Goal: Information Seeking & Learning: Learn about a topic

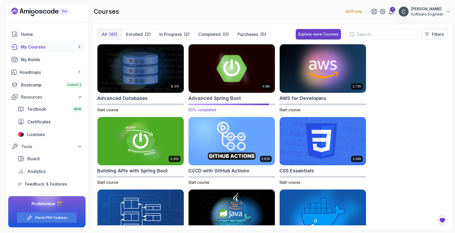
click at [202, 72] on img at bounding box center [231, 68] width 90 height 51
click at [177, 37] on p "In Progress" at bounding box center [170, 34] width 22 height 6
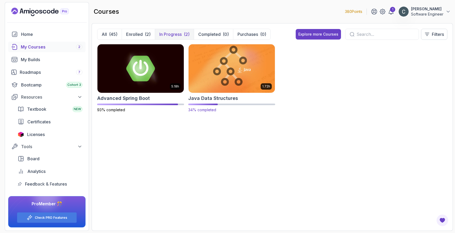
click at [220, 70] on img at bounding box center [231, 68] width 90 height 51
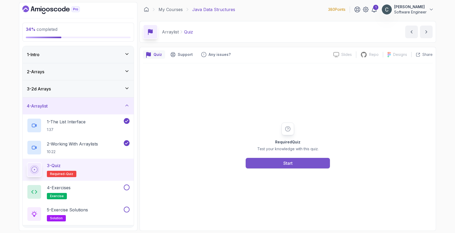
click at [261, 164] on button "Start" at bounding box center [287, 163] width 84 height 11
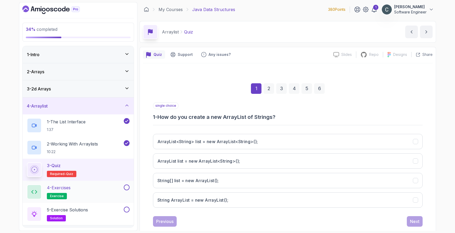
click at [103, 187] on div "4 - Exercises exercise" at bounding box center [75, 191] width 96 height 15
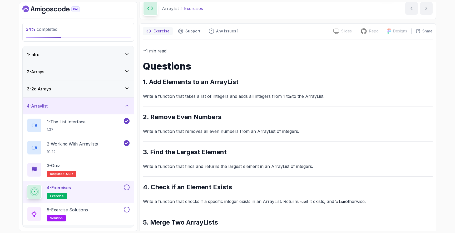
scroll to position [34, 0]
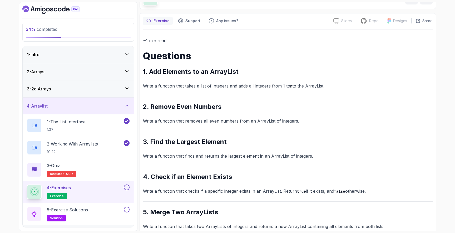
click at [116, 106] on div "4 - Arraylist" at bounding box center [78, 106] width 103 height 6
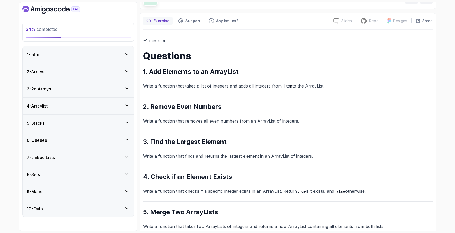
click at [67, 140] on div "6 - Queues" at bounding box center [78, 140] width 103 height 6
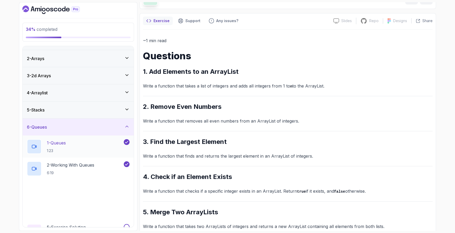
scroll to position [48, 0]
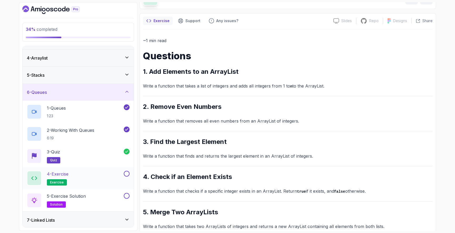
click at [80, 174] on div "4 - Exercise exercise" at bounding box center [75, 177] width 96 height 15
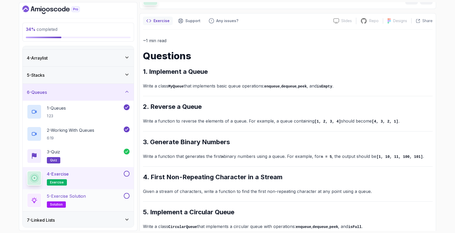
click at [86, 198] on p "5 - Exercise Solution" at bounding box center [66, 196] width 39 height 6
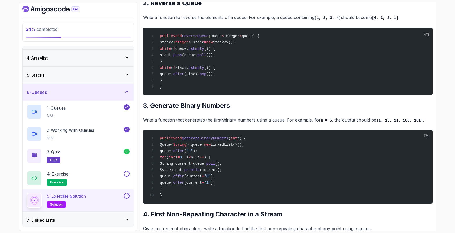
scroll to position [427, 0]
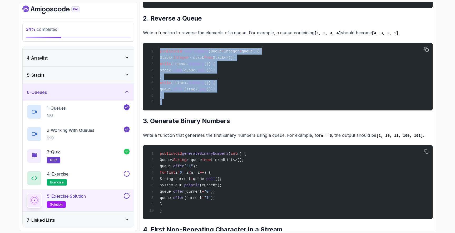
drag, startPoint x: 160, startPoint y: 62, endPoint x: 176, endPoint y: 117, distance: 57.3
click at [176, 107] on div "public void reverseQueue (Queue < Integer > queue) { Stack< Integer > stack = n…" at bounding box center [287, 76] width 281 height 61
copy code "public void reverseQueue (Queue < Integer > queue) { Stack< Integer > stack = n…"
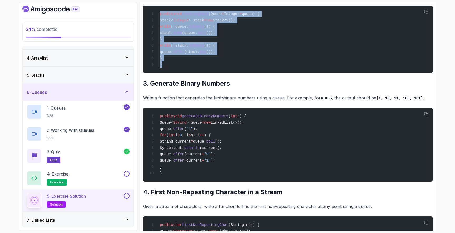
scroll to position [503, 0]
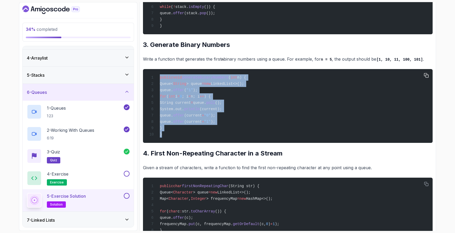
drag, startPoint x: 160, startPoint y: 92, endPoint x: 176, endPoint y: 149, distance: 59.9
click at [176, 139] on div "public void generateBinaryNumbers ( int n) { Queue< String > queue = new Linked…" at bounding box center [287, 105] width 281 height 67
copy code "public void generateBinaryNumbers ( int n) { Queue< String > queue = new Linked…"
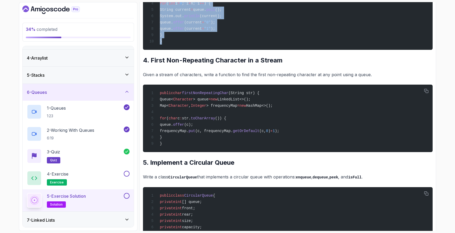
scroll to position [599, 0]
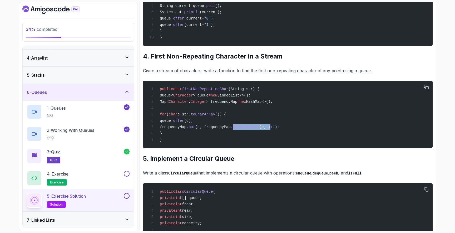
drag, startPoint x: 251, startPoint y: 146, endPoint x: 291, endPoint y: 145, distance: 39.5
click at [279, 129] on span "frequencyMap. put (c, frequencyMap. getOrDefault (c, 0 ) + 1 );" at bounding box center [214, 127] width 130 height 4
copy span "getOrDefault (c, 0 )"
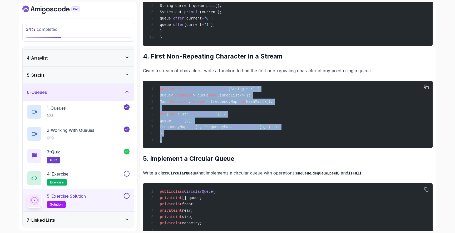
drag, startPoint x: 160, startPoint y: 106, endPoint x: 175, endPoint y: 157, distance: 53.0
click at [175, 145] on div "public char firstNonRepeatingChar (String str) { Queue< Character > queue = new…" at bounding box center [287, 114] width 281 height 61
copy code "public char firstNonRepeatingChar (String str) { Queue< Character > queue = new…"
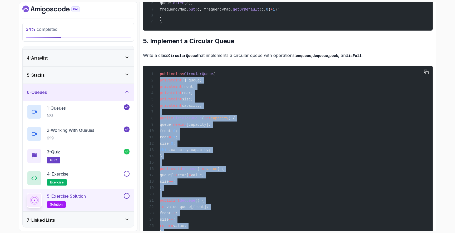
scroll to position [715, 0]
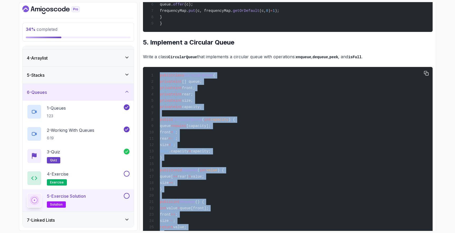
drag, startPoint x: 164, startPoint y: 213, endPoint x: 144, endPoint y: 89, distance: 124.7
click at [144, 89] on pre "public class CircularQueue { private int [] queue; private int front; private i…" at bounding box center [287, 220] width 289 height 307
copy code "public class CircularQueue { private int [] queue; private int front; private i…"
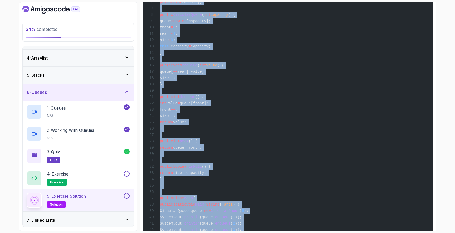
scroll to position [824, 0]
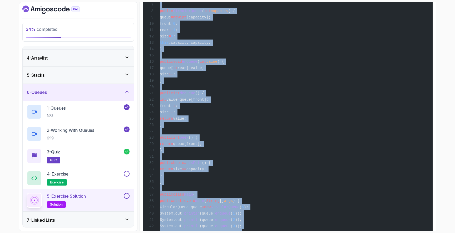
click at [308, 151] on div "public class CircularQueue { private int [] queue; private int front; private i…" at bounding box center [287, 112] width 281 height 301
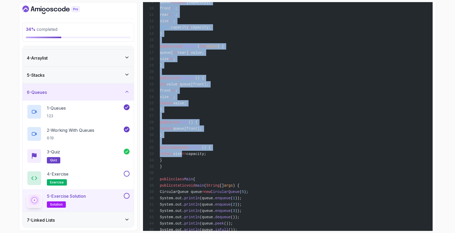
scroll to position [901, 0]
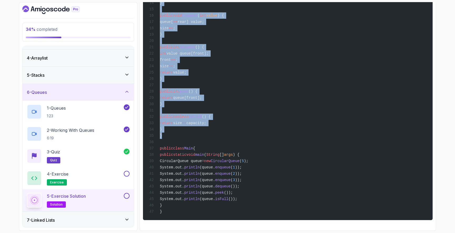
drag, startPoint x: 160, startPoint y: 23, endPoint x: 178, endPoint y: 130, distance: 108.6
click at [178, 130] on div "public class CircularQueue { private int [] queue; private int front; private i…" at bounding box center [287, 66] width 281 height 301
copy code "public class CircularQueue { private int [] queue; private int front; private i…"
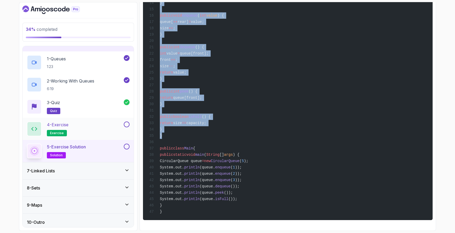
scroll to position [100, 0]
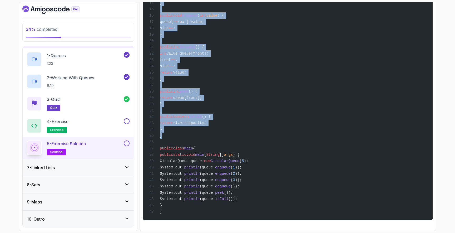
click at [55, 170] on h3 "7 - Linked Lists" at bounding box center [41, 167] width 28 height 6
